Goal: Find specific page/section: Find specific page/section

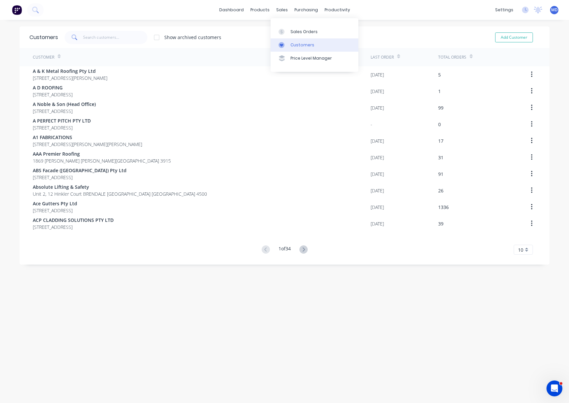
click at [300, 46] on div "Customers" at bounding box center [302, 45] width 24 height 6
click at [107, 40] on input "text" at bounding box center [115, 37] width 65 height 13
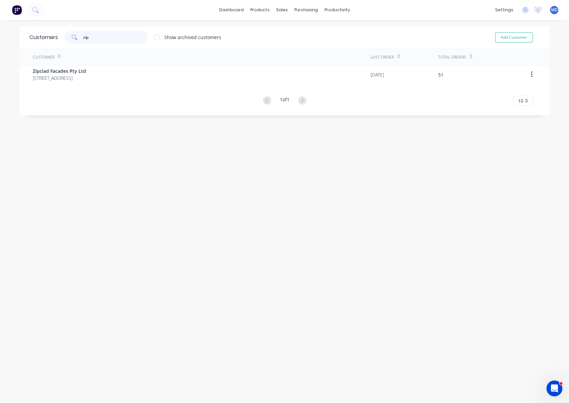
type input "zip"
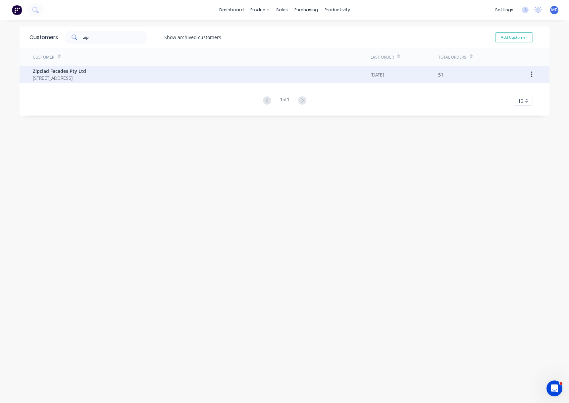
click at [84, 74] on span "Zipclad Facades Pty Ltd" at bounding box center [59, 71] width 53 height 7
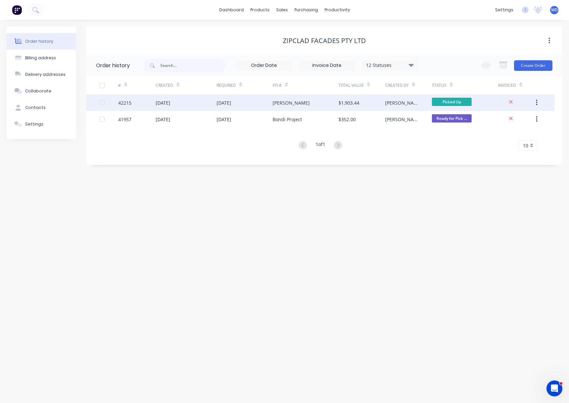
click at [256, 102] on div "[DATE]" at bounding box center [245, 102] width 56 height 17
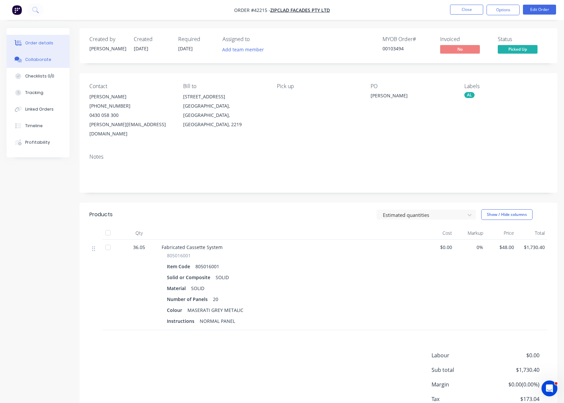
click at [36, 56] on button "Collaborate" at bounding box center [38, 59] width 63 height 17
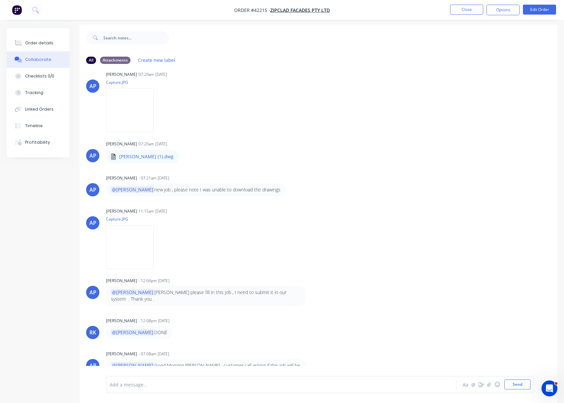
scroll to position [10, 0]
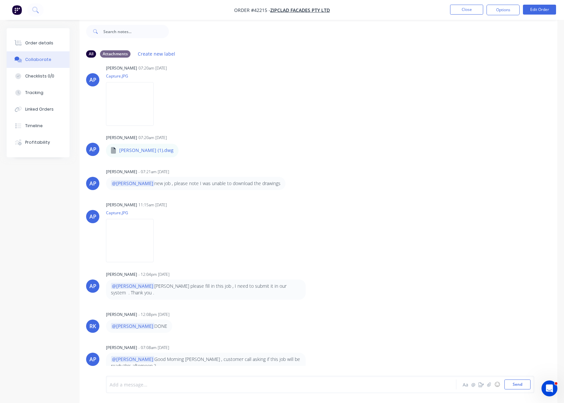
click at [145, 384] on div at bounding box center [267, 384] width 315 height 7
click at [404, 162] on div "AP Angela Perez 07:20am 10/10/25 Capture.JPG Labels Download Delete AP Angela P…" at bounding box center [318, 214] width 478 height 303
click at [462, 12] on button "Close" at bounding box center [466, 10] width 33 height 10
